Goal: Transaction & Acquisition: Purchase product/service

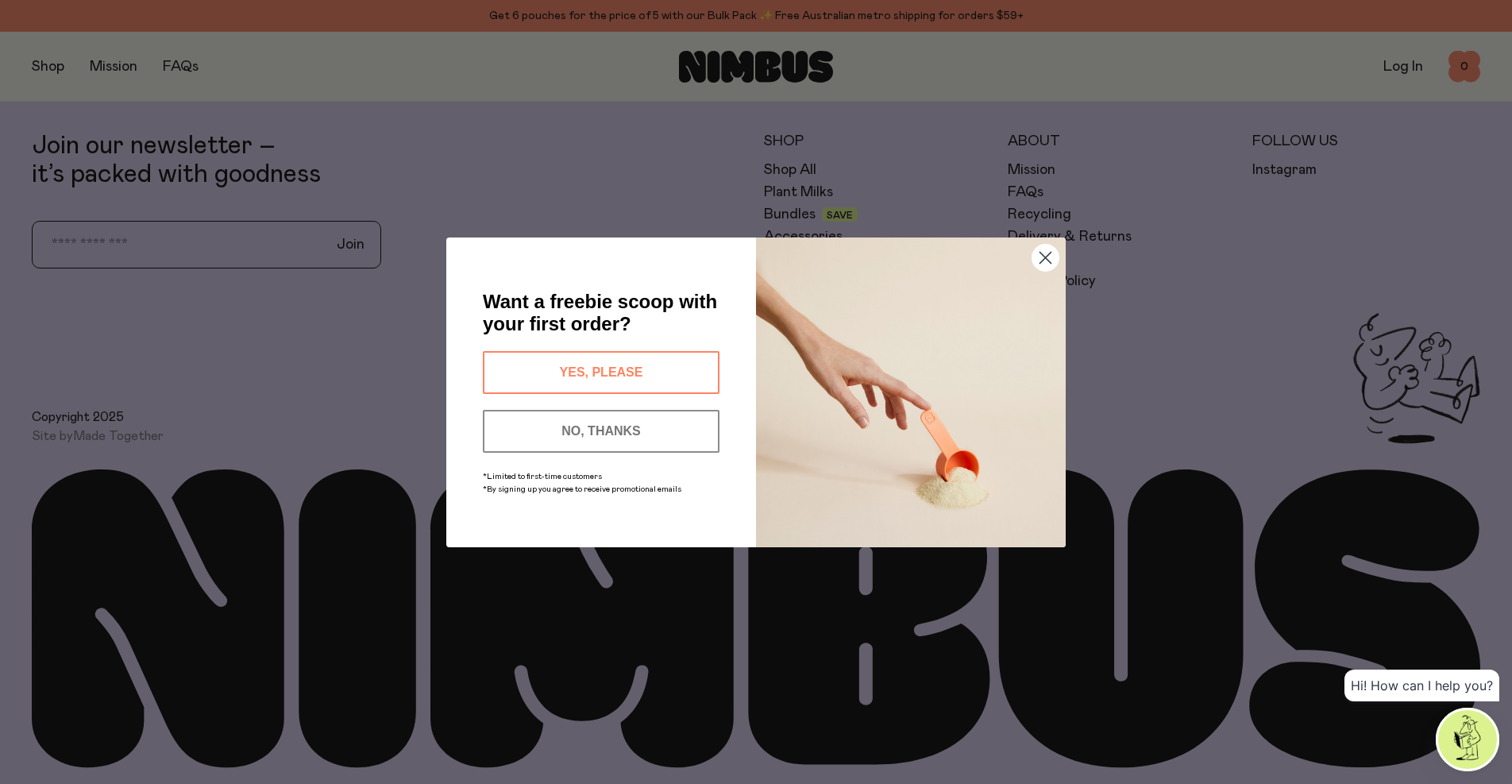
scroll to position [5398, 0]
click at [1051, 258] on circle "Close dialog" at bounding box center [1046, 257] width 26 height 26
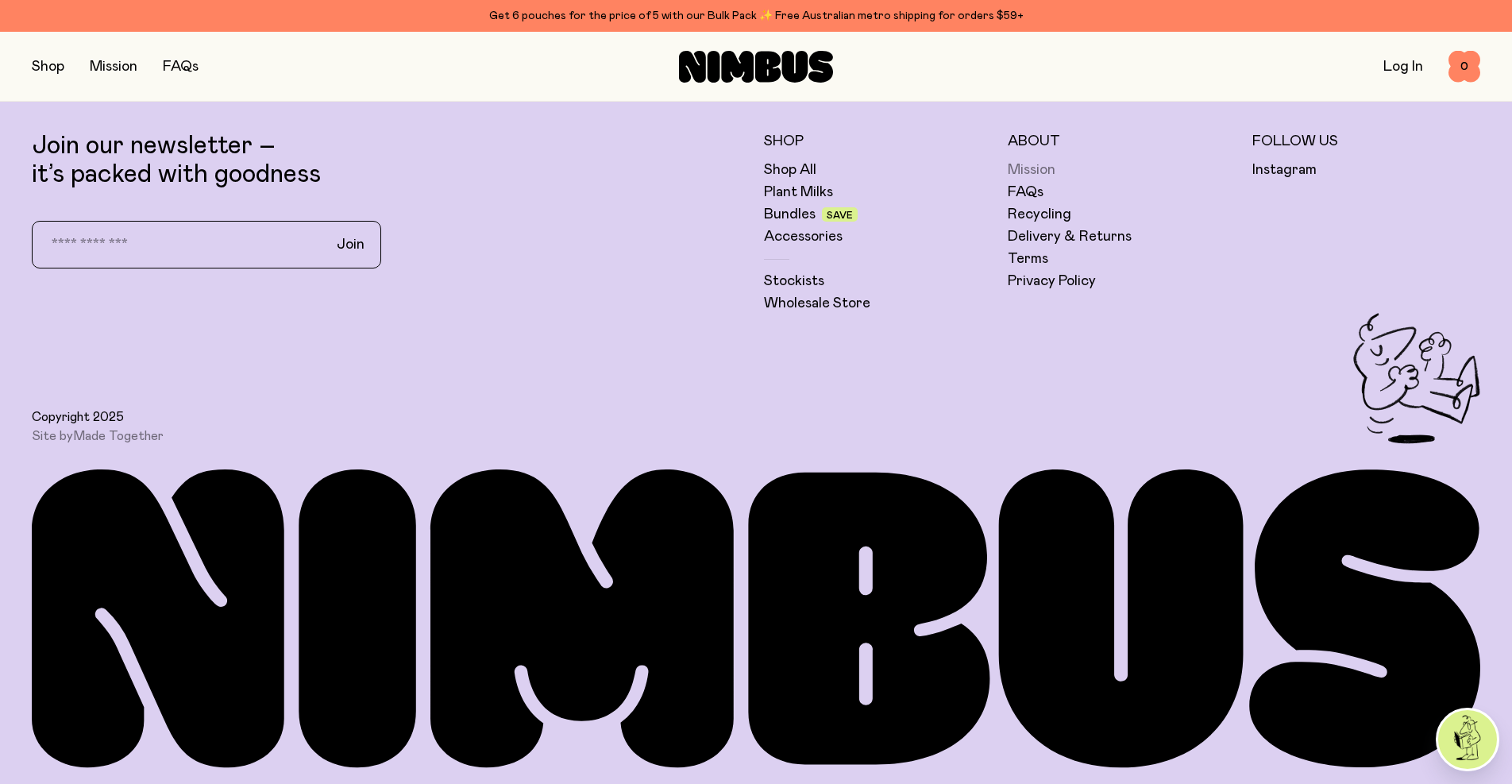
click at [1040, 170] on link "Mission" at bounding box center [1031, 169] width 48 height 19
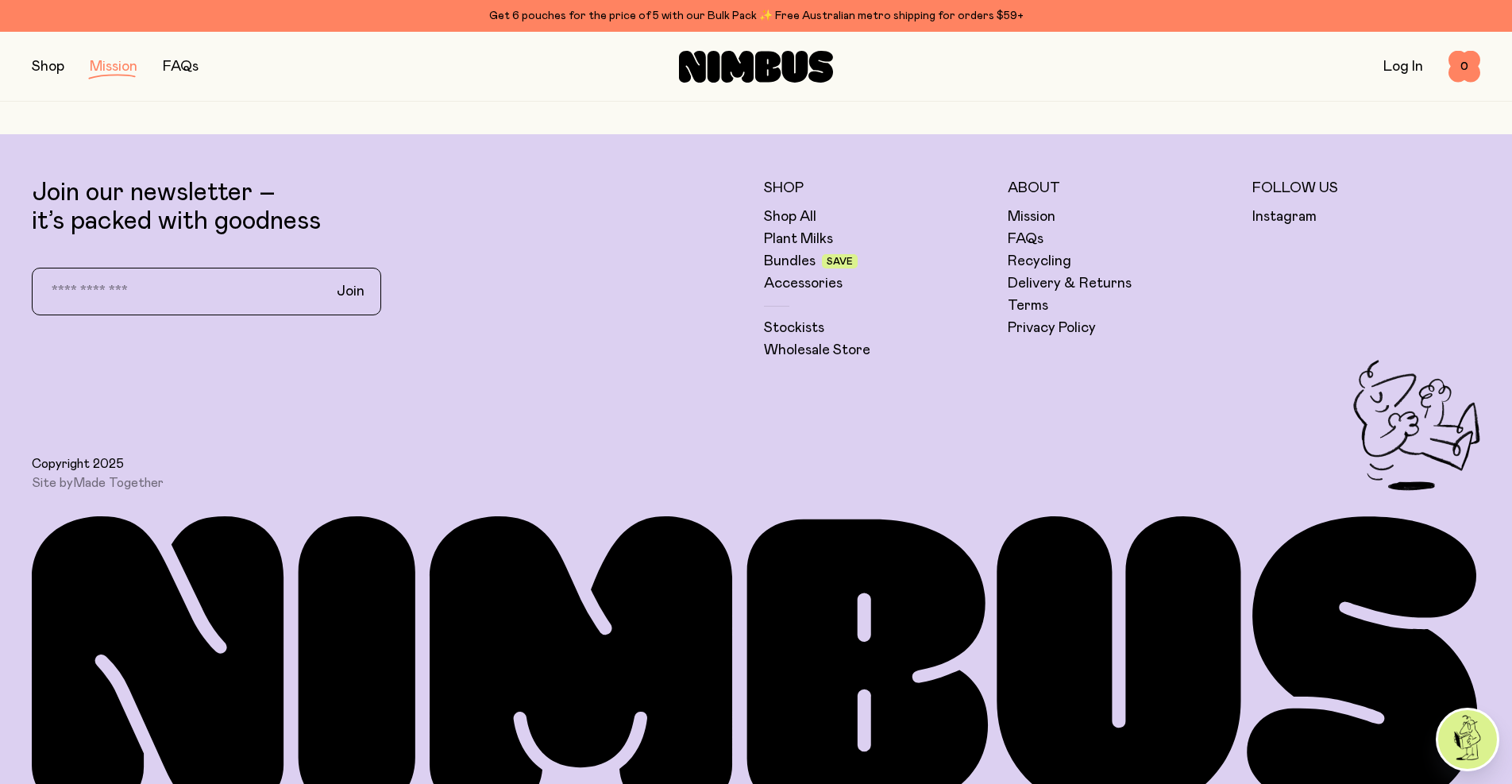
scroll to position [3847, 0]
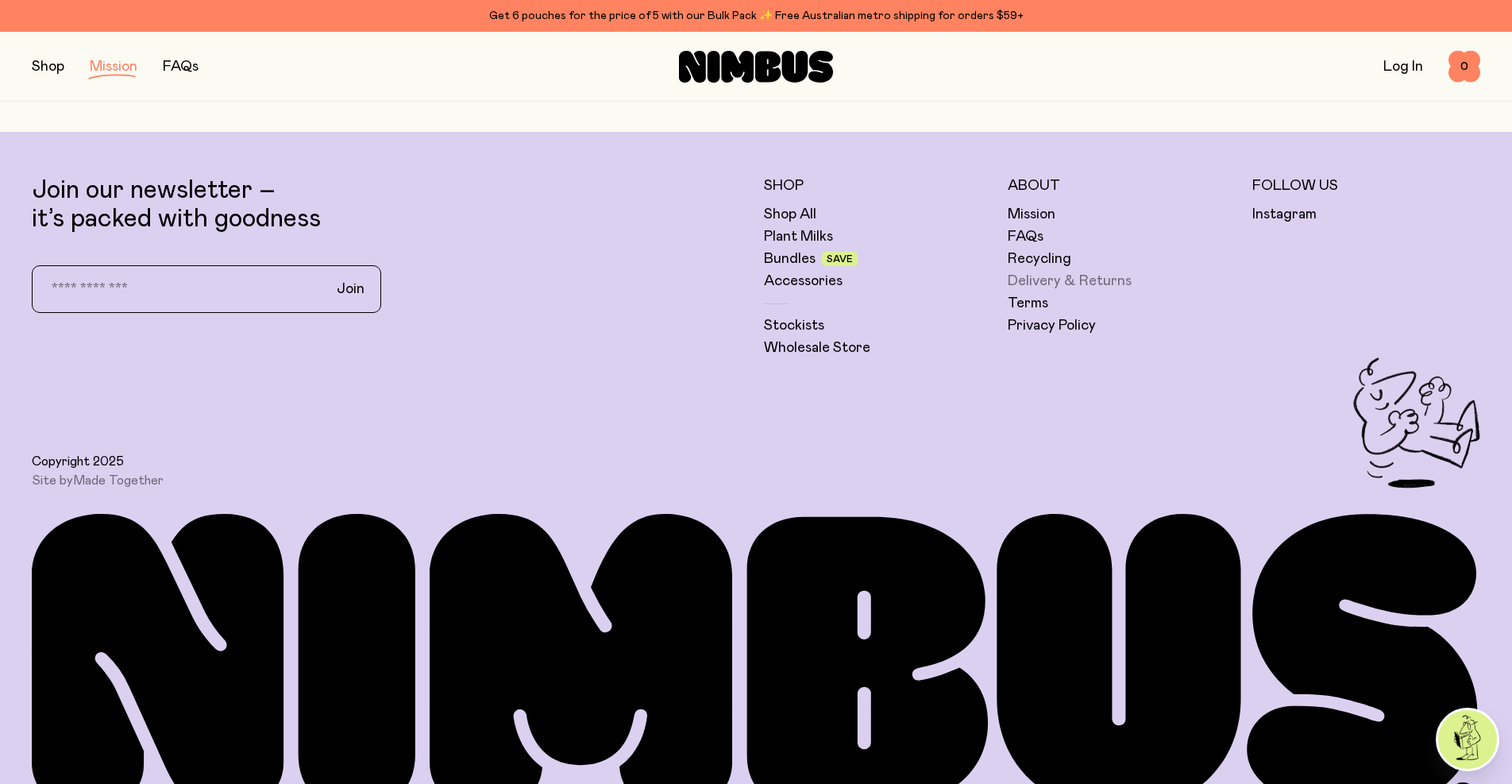
click at [1044, 282] on link "Delivery & Returns" at bounding box center [1069, 281] width 124 height 19
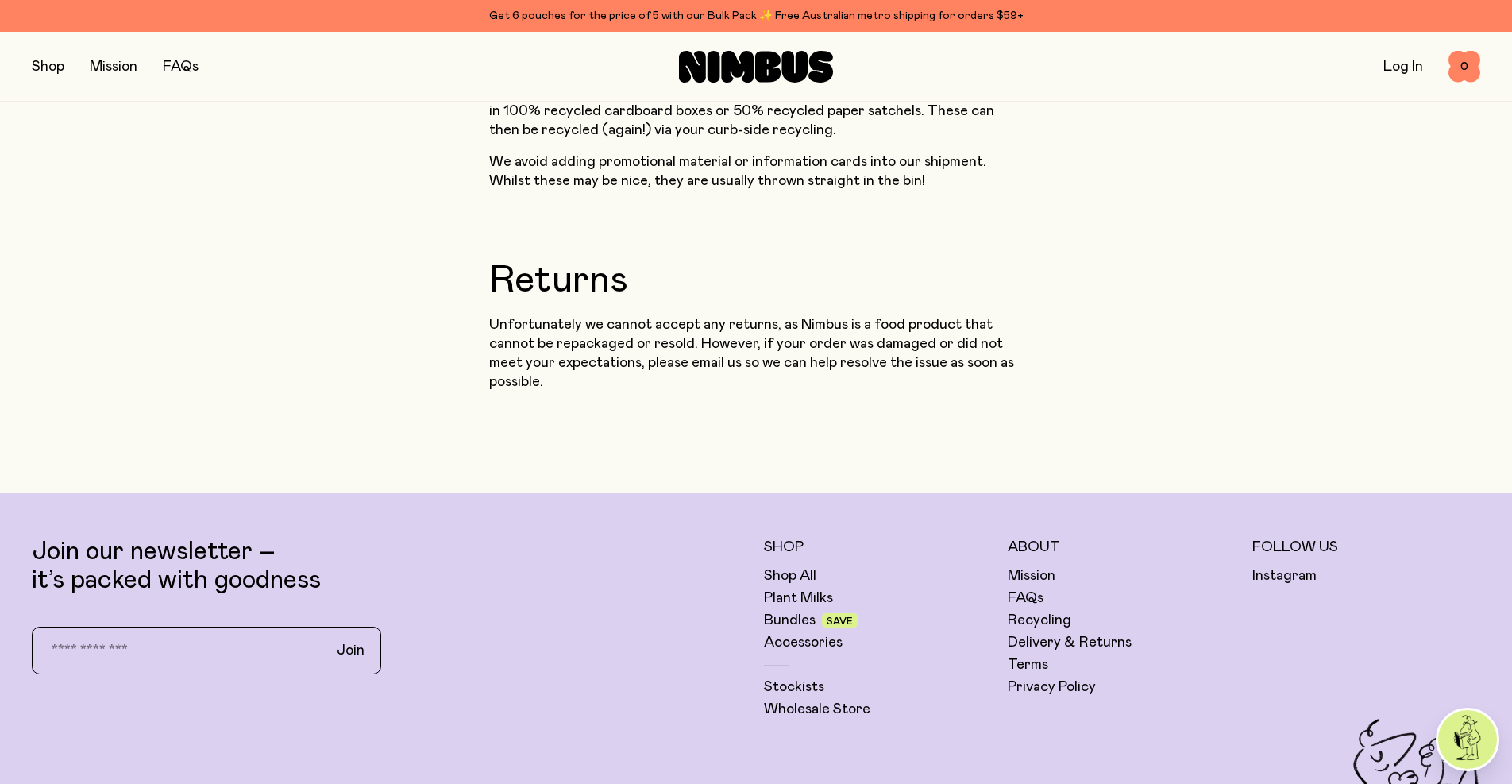
scroll to position [1582, 0]
click at [796, 564] on link "Shop All" at bounding box center [791, 573] width 52 height 19
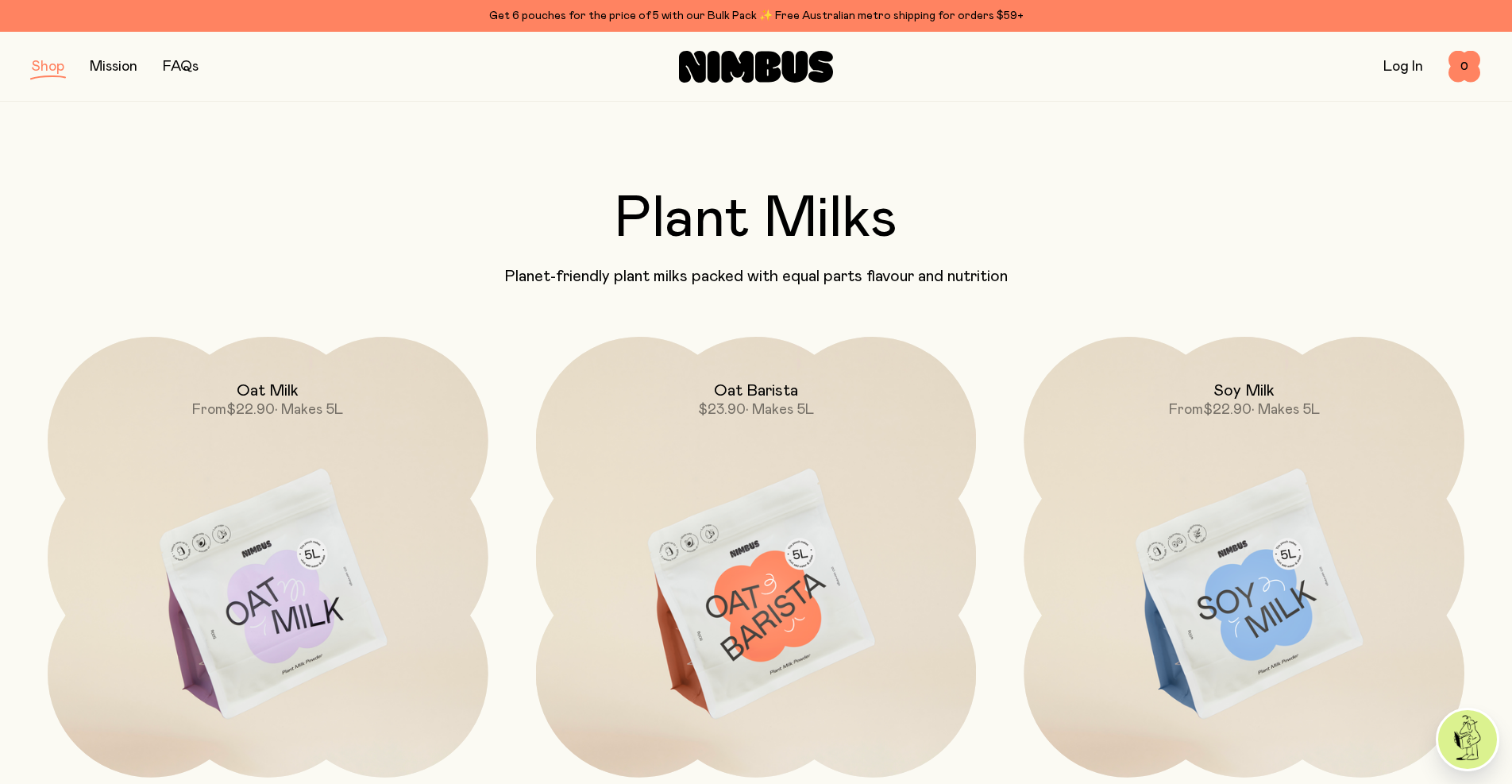
click at [43, 65] on button "button" at bounding box center [48, 66] width 33 height 22
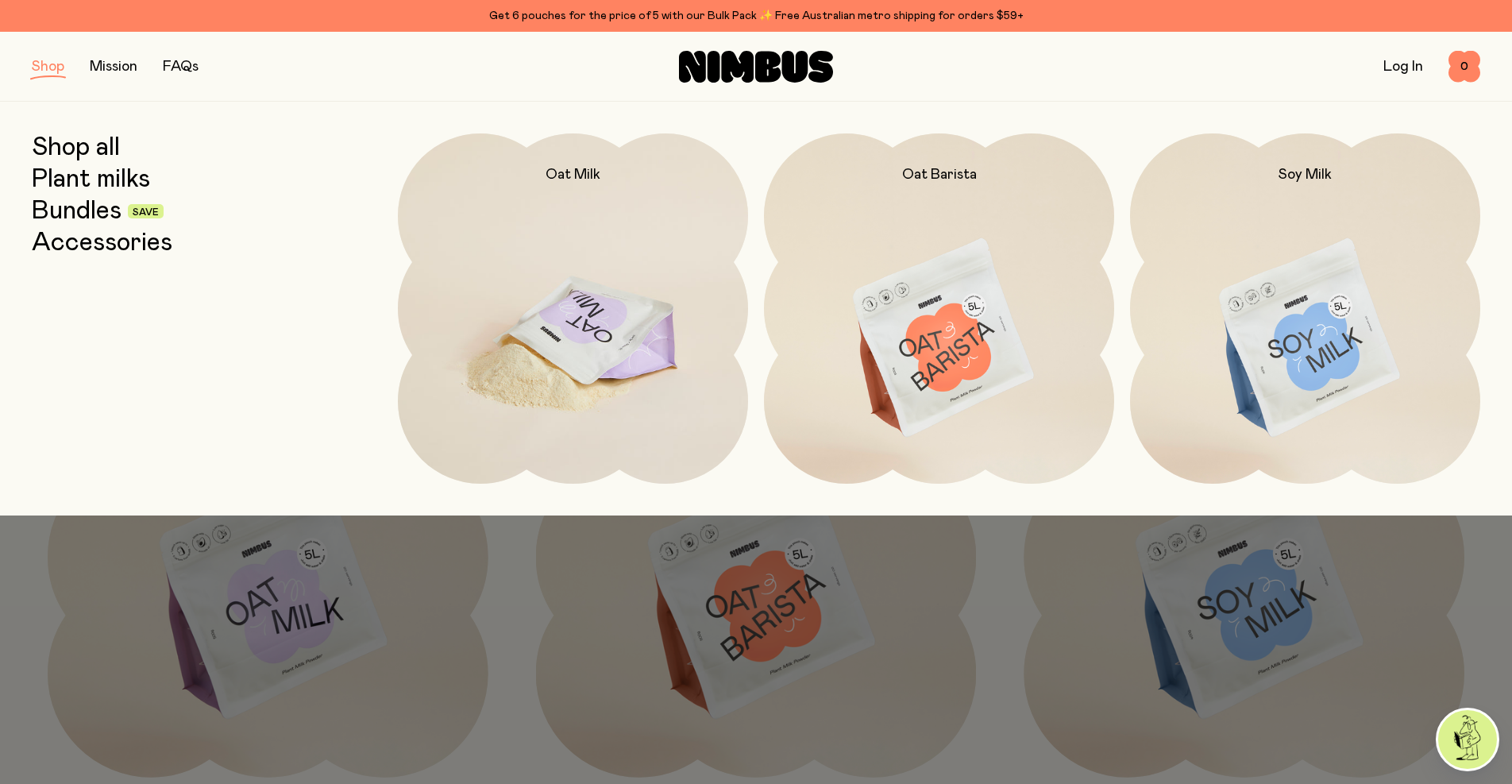
click at [574, 271] on img at bounding box center [573, 340] width 350 height 412
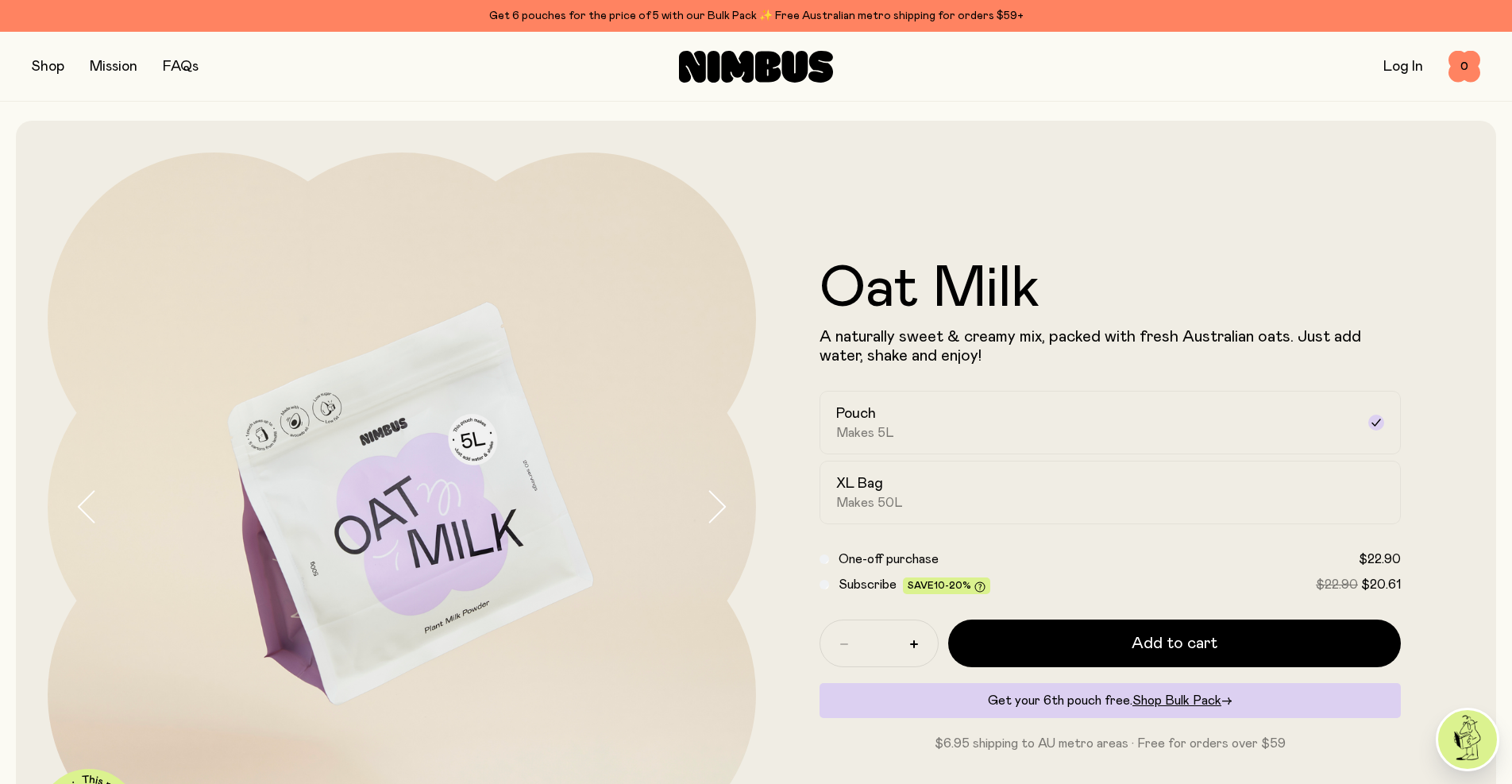
click at [51, 66] on button "button" at bounding box center [48, 66] width 33 height 22
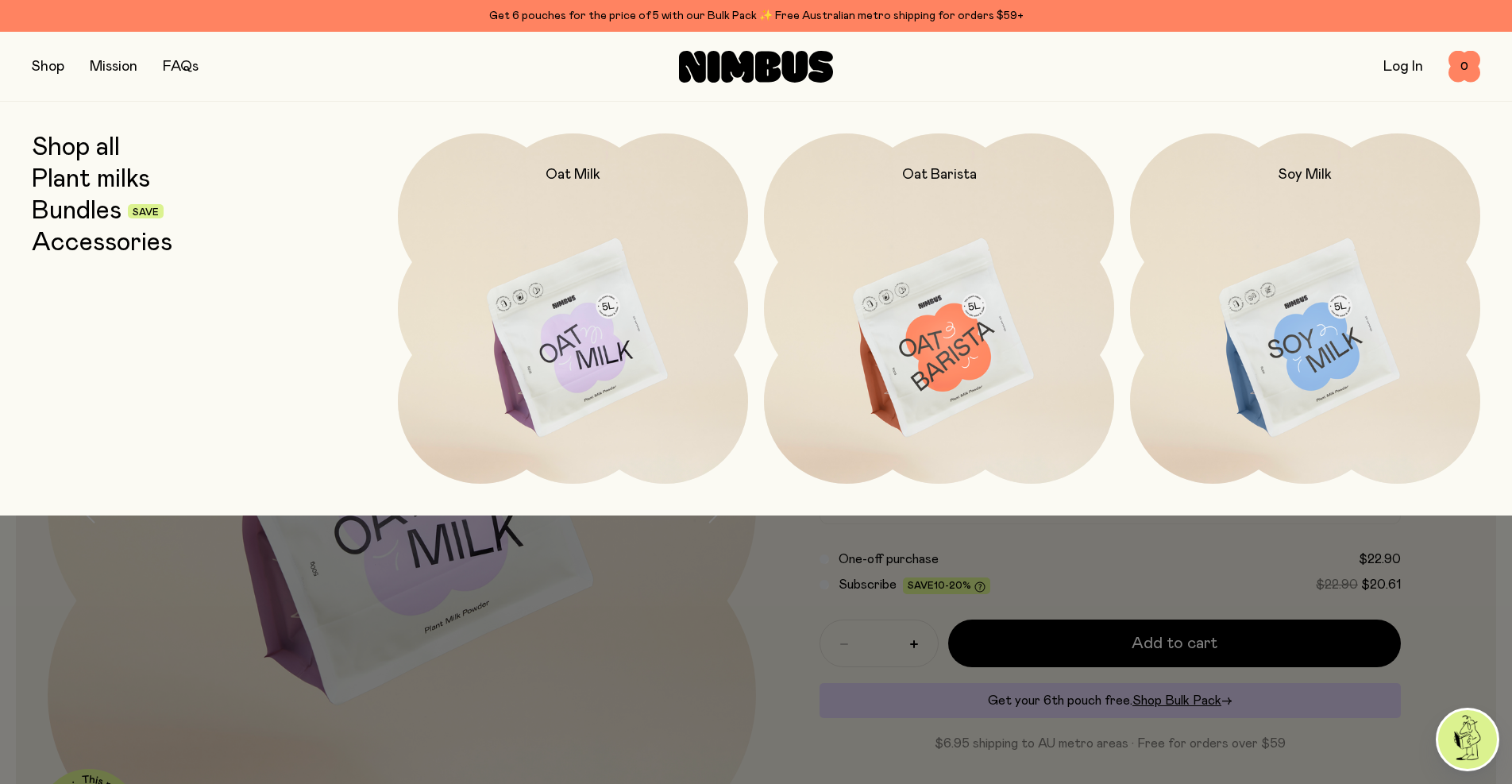
click at [85, 211] on link "Bundles" at bounding box center [77, 211] width 90 height 29
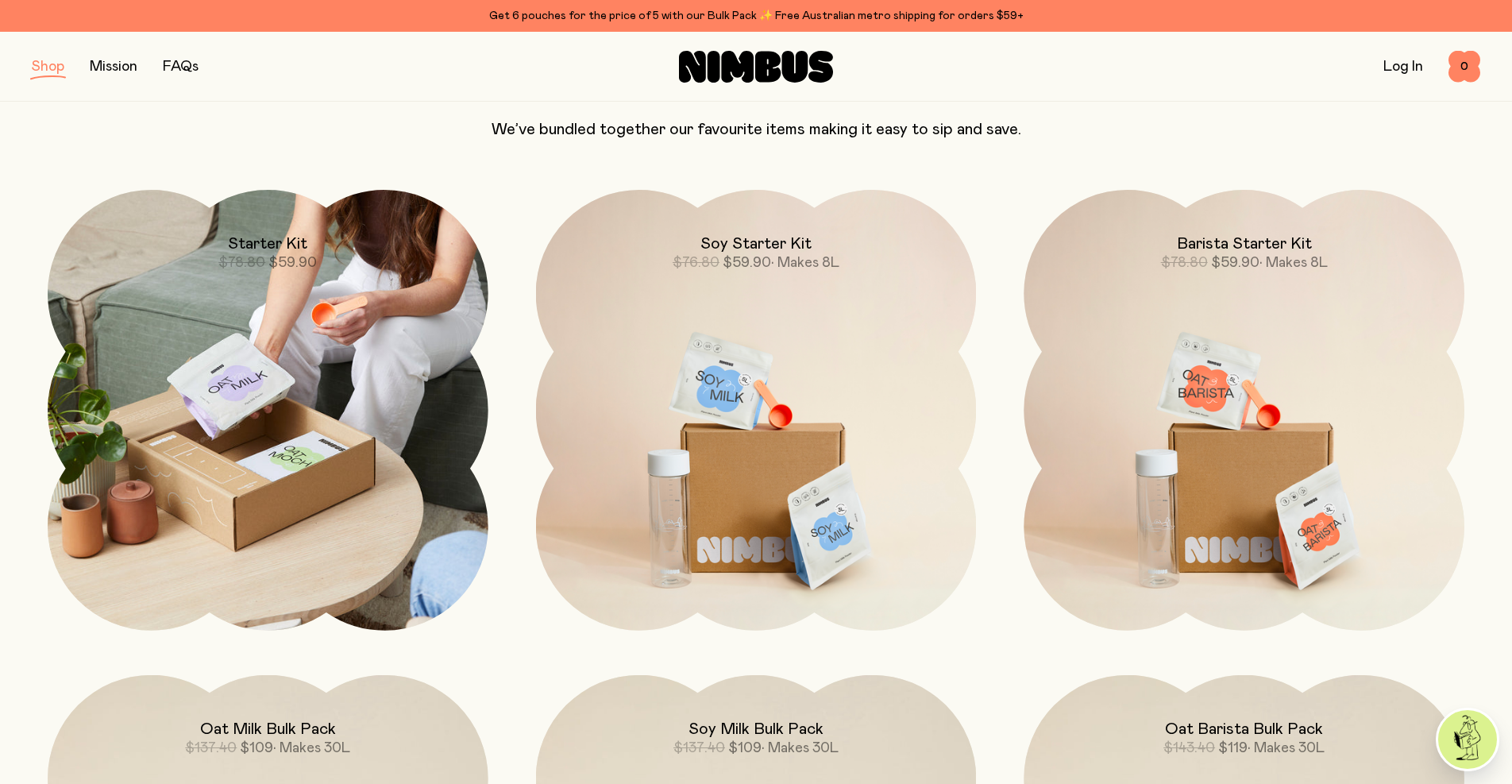
scroll to position [145, 0]
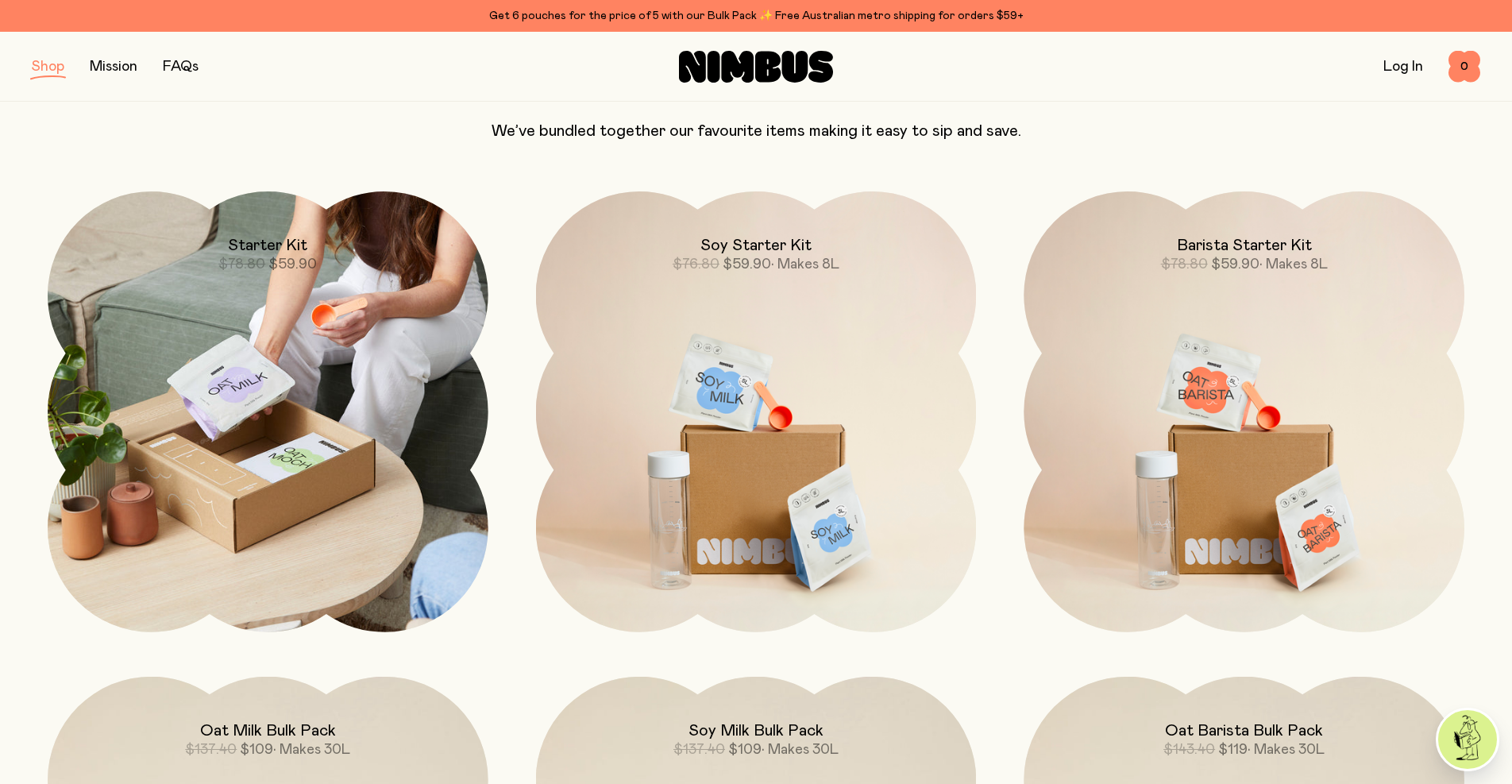
click at [260, 264] on span "$78.80" at bounding box center [241, 264] width 47 height 14
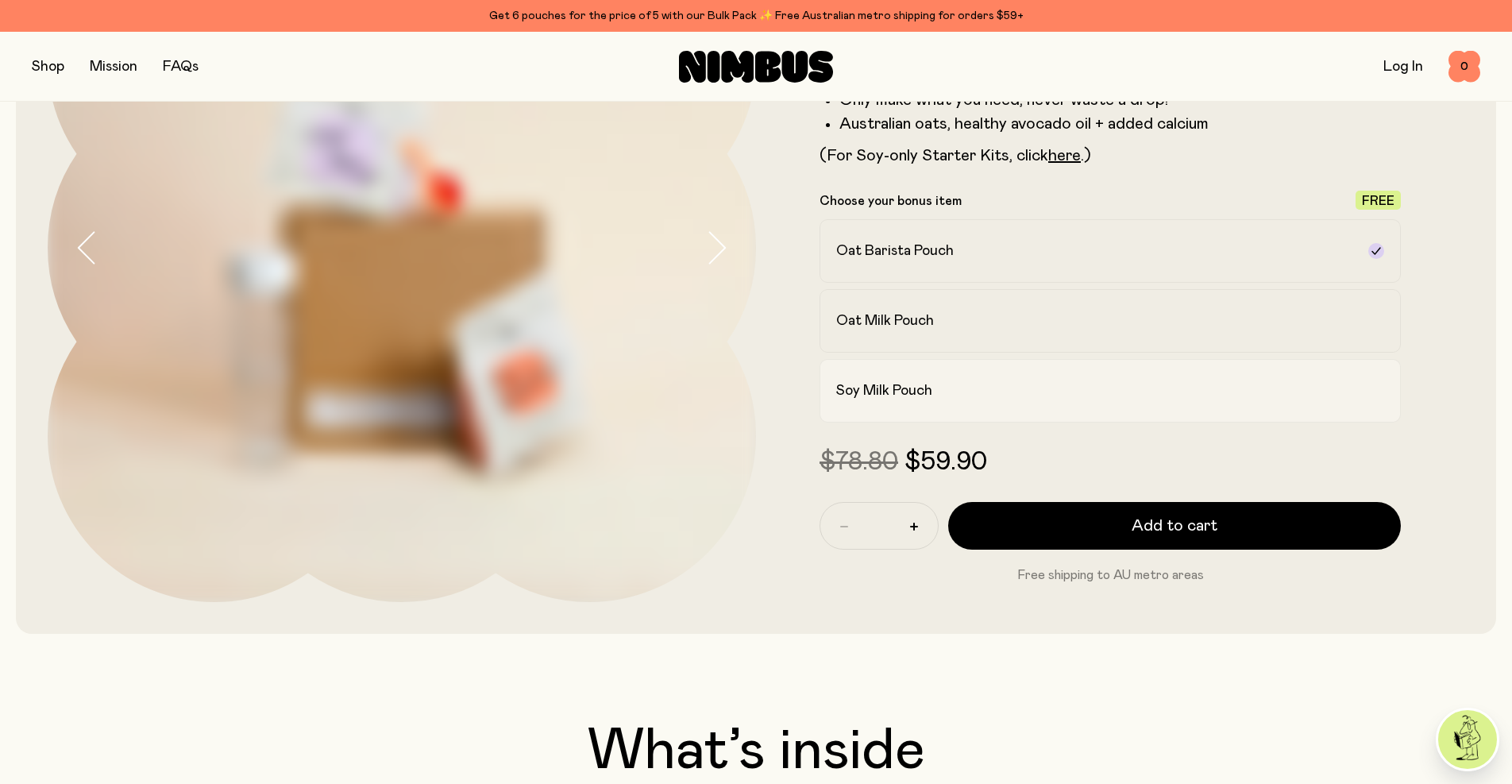
scroll to position [262, 0]
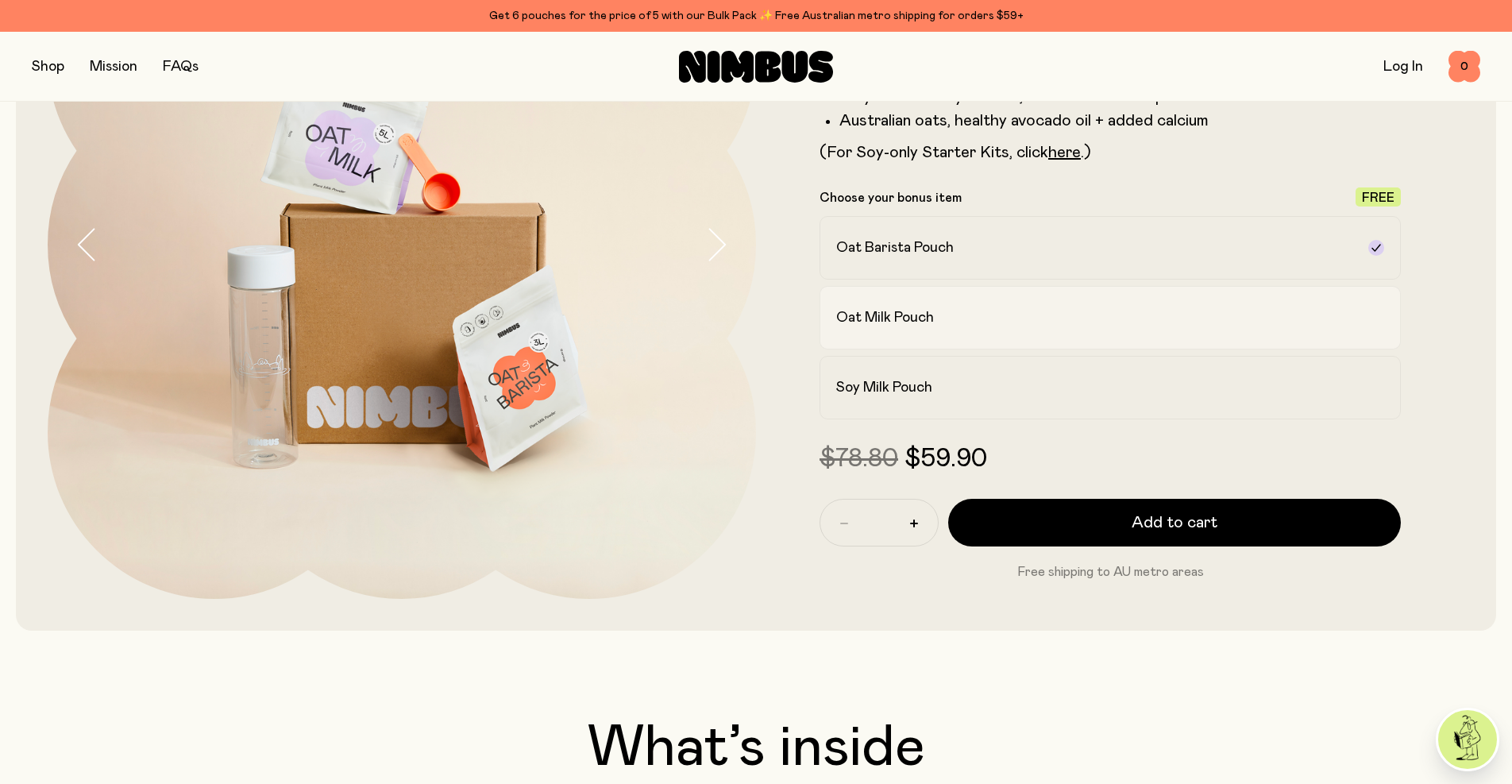
click at [1212, 318] on div "Oat Milk Pouch" at bounding box center [1096, 317] width 519 height 19
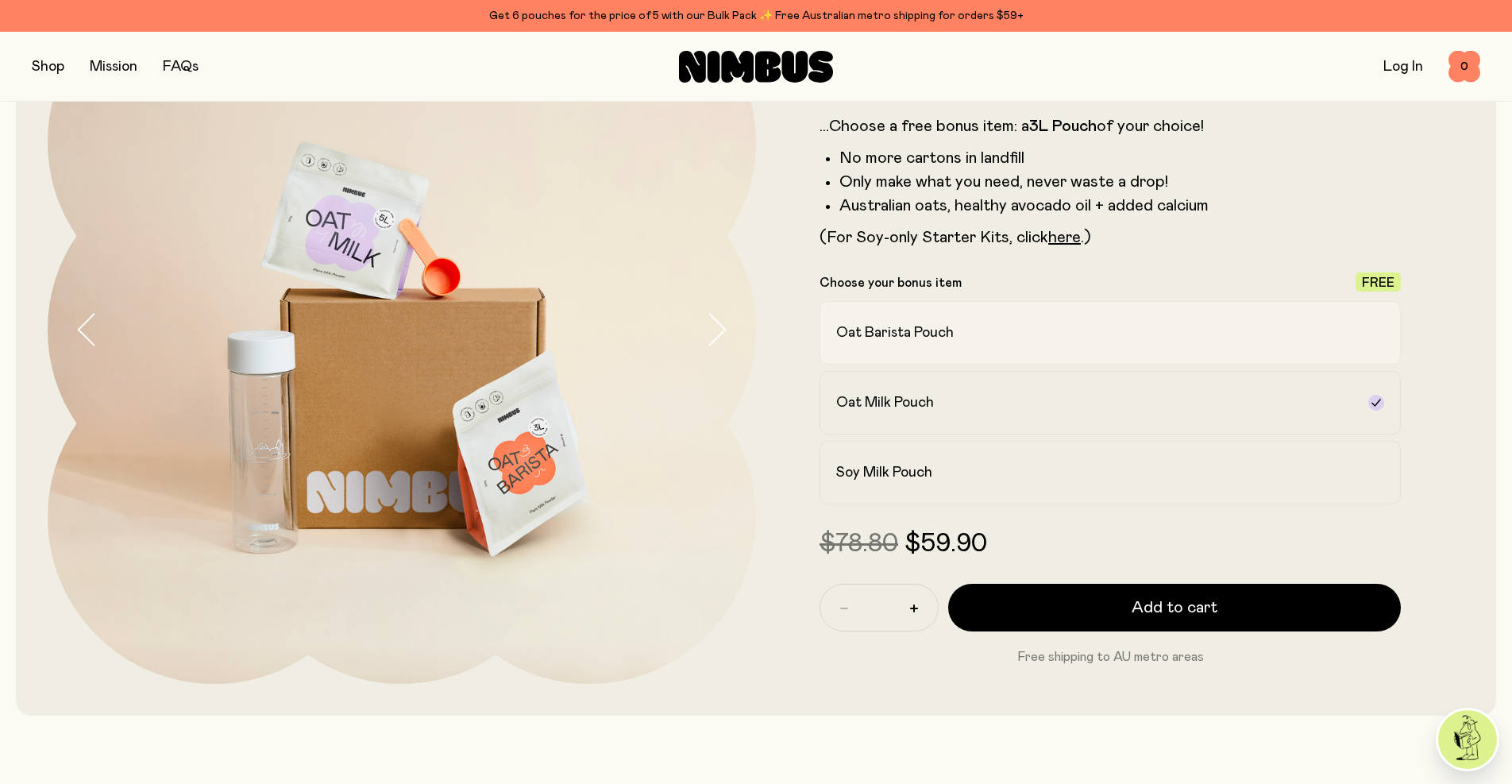
scroll to position [173, 0]
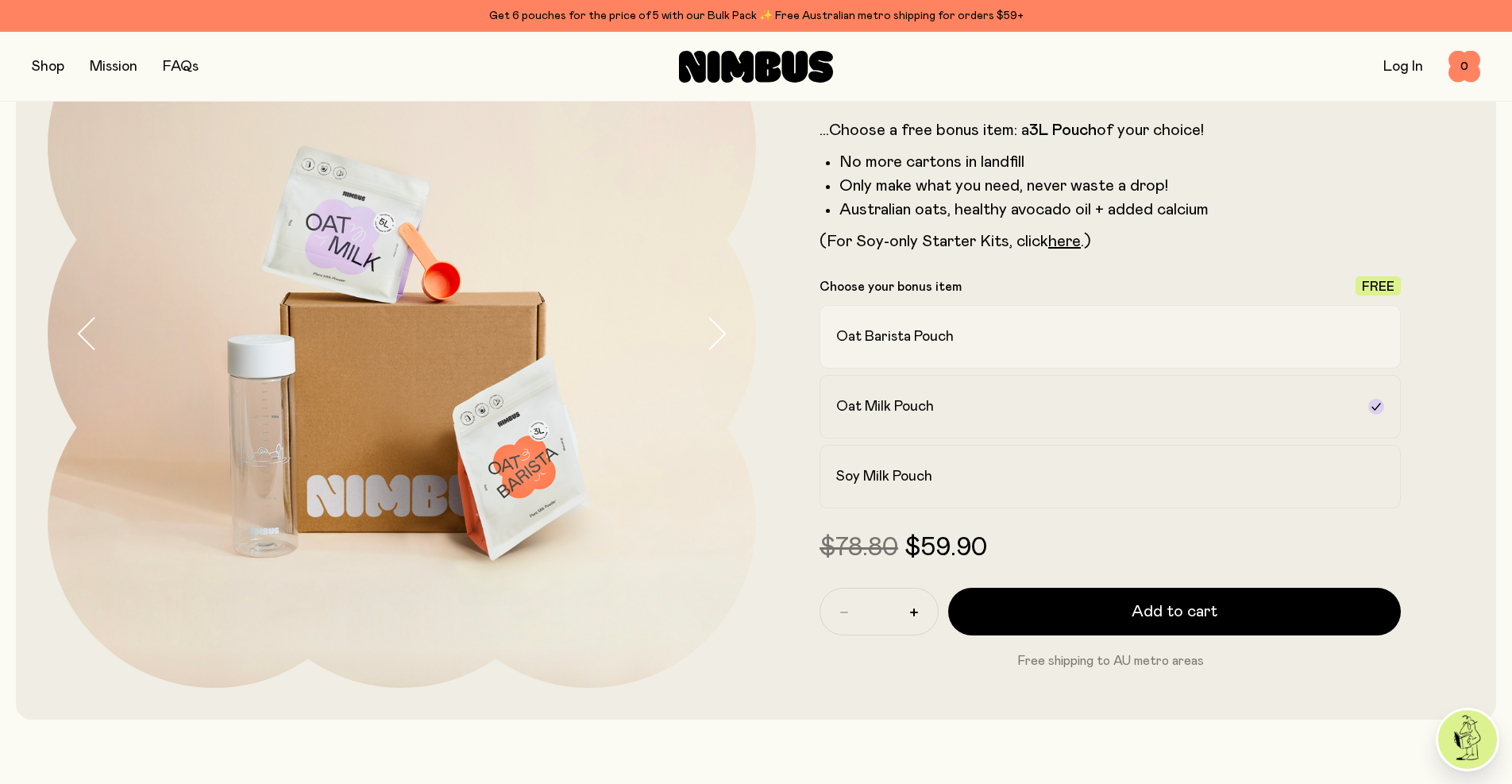
click at [995, 337] on div "Oat Barista Pouch" at bounding box center [1096, 337] width 519 height 19
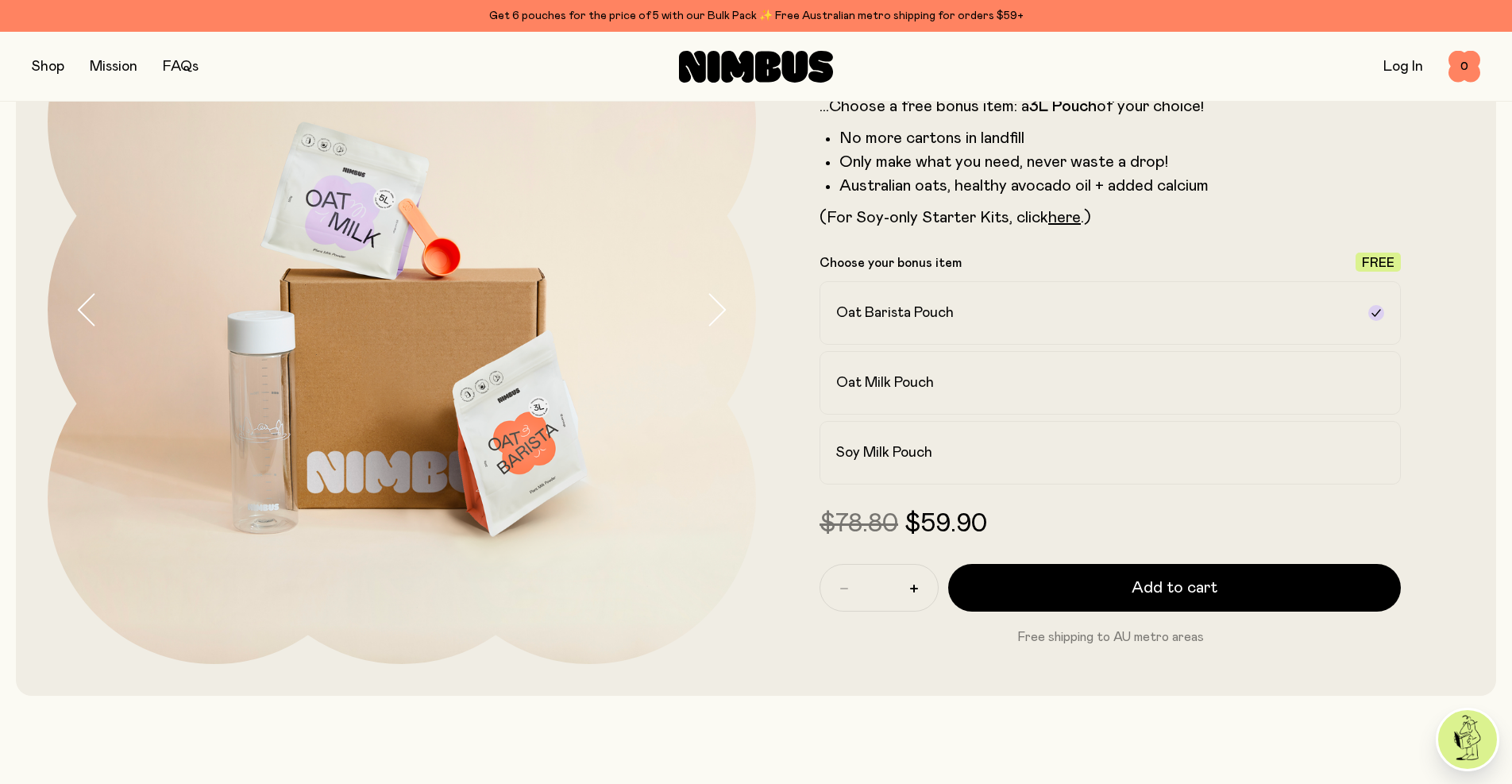
scroll to position [204, 0]
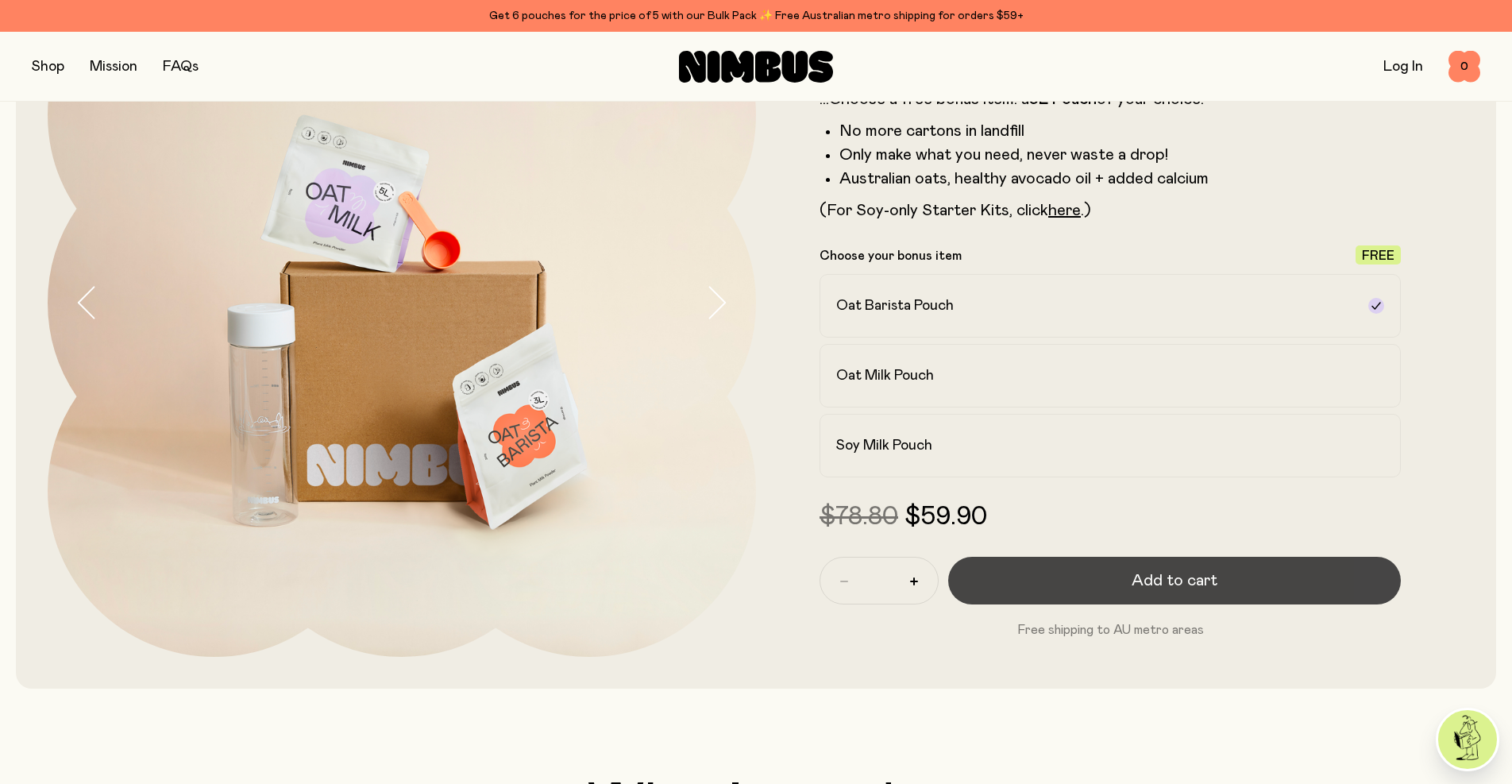
click at [1184, 580] on span "Add to cart" at bounding box center [1175, 581] width 86 height 22
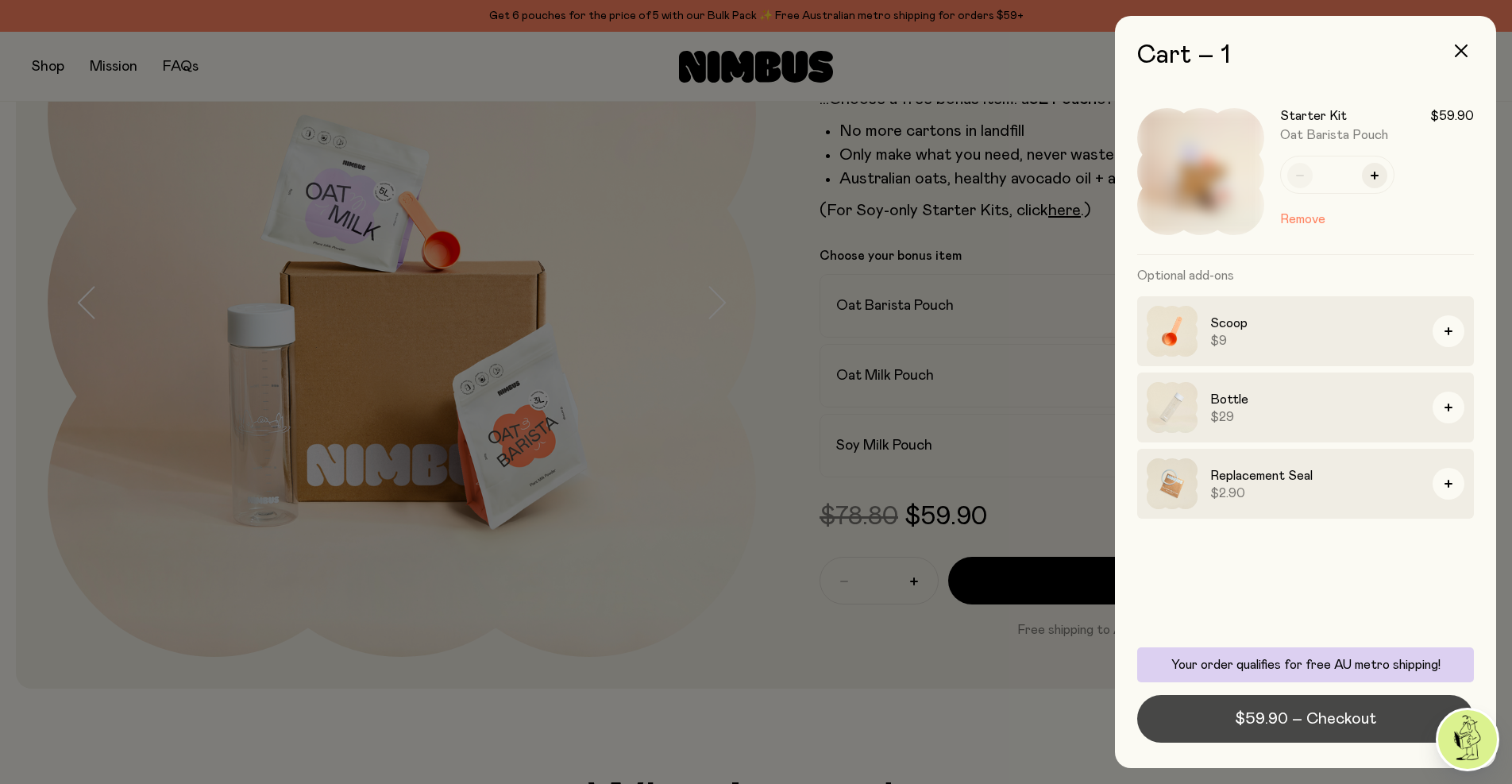
scroll to position [0, 1]
click at [1354, 721] on span "$59.90 – Checkout" at bounding box center [1305, 719] width 141 height 22
